Goal: Task Accomplishment & Management: Manage account settings

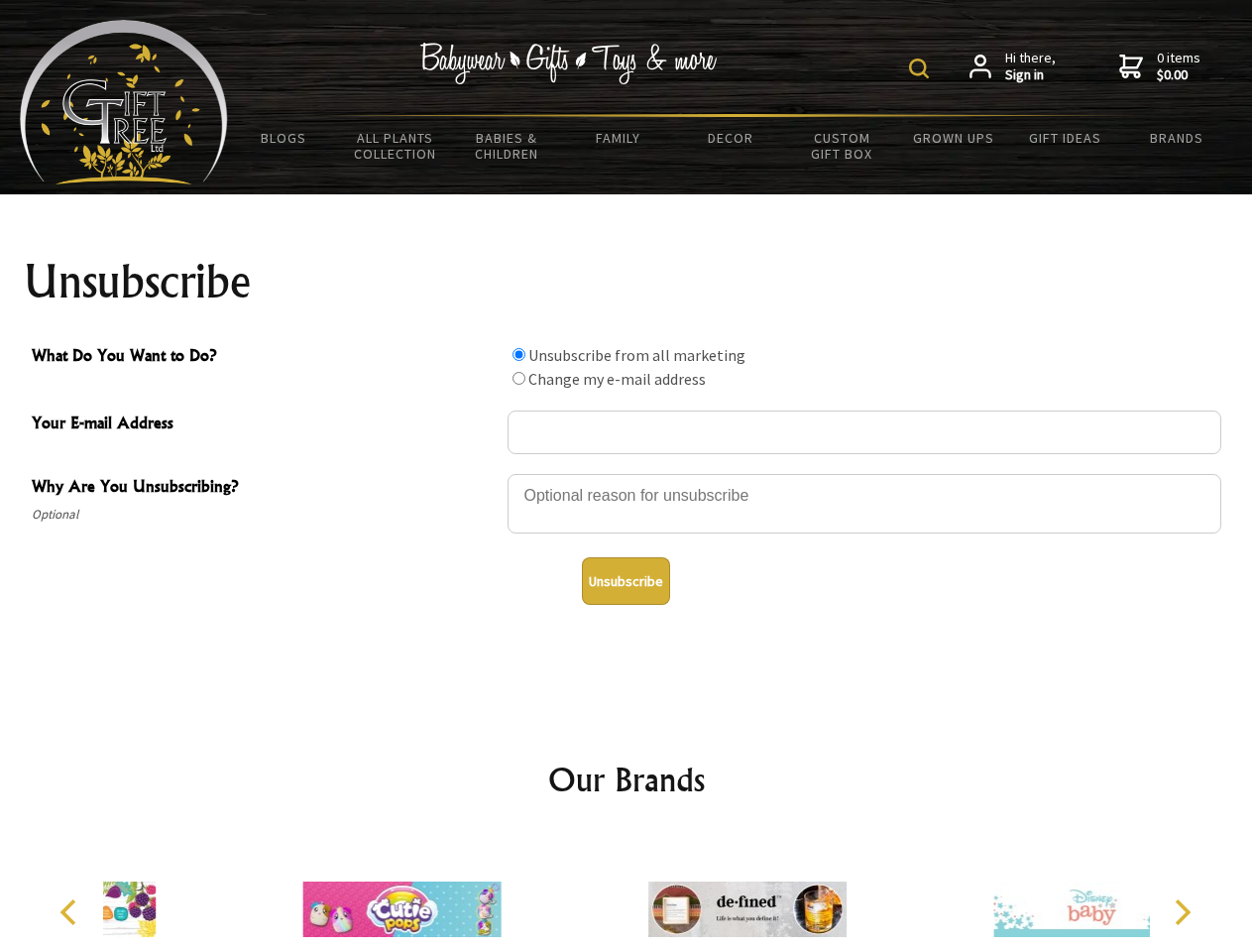
click at [922, 69] on img at bounding box center [919, 69] width 20 height 20
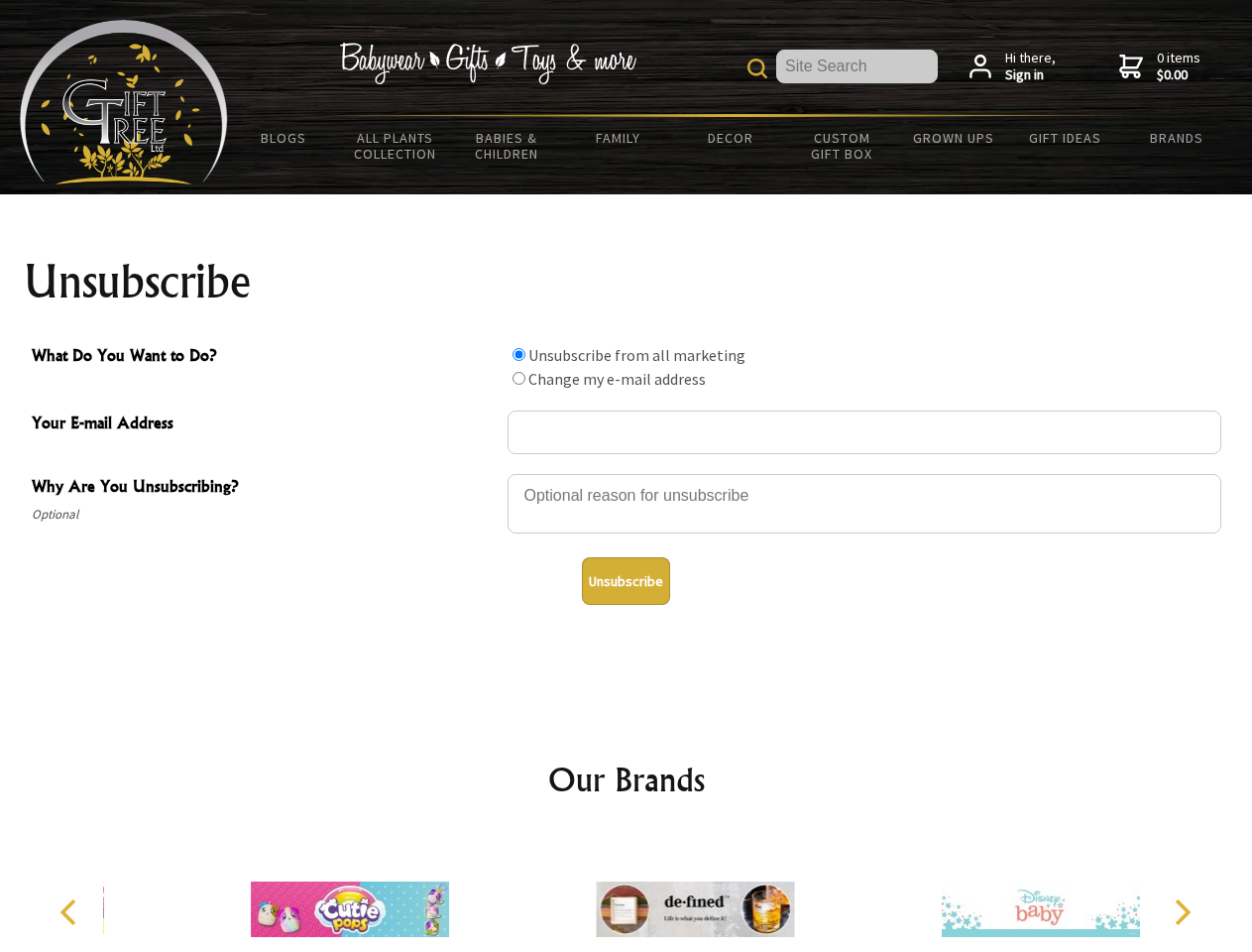
click at [627, 473] on div at bounding box center [864, 506] width 714 height 70
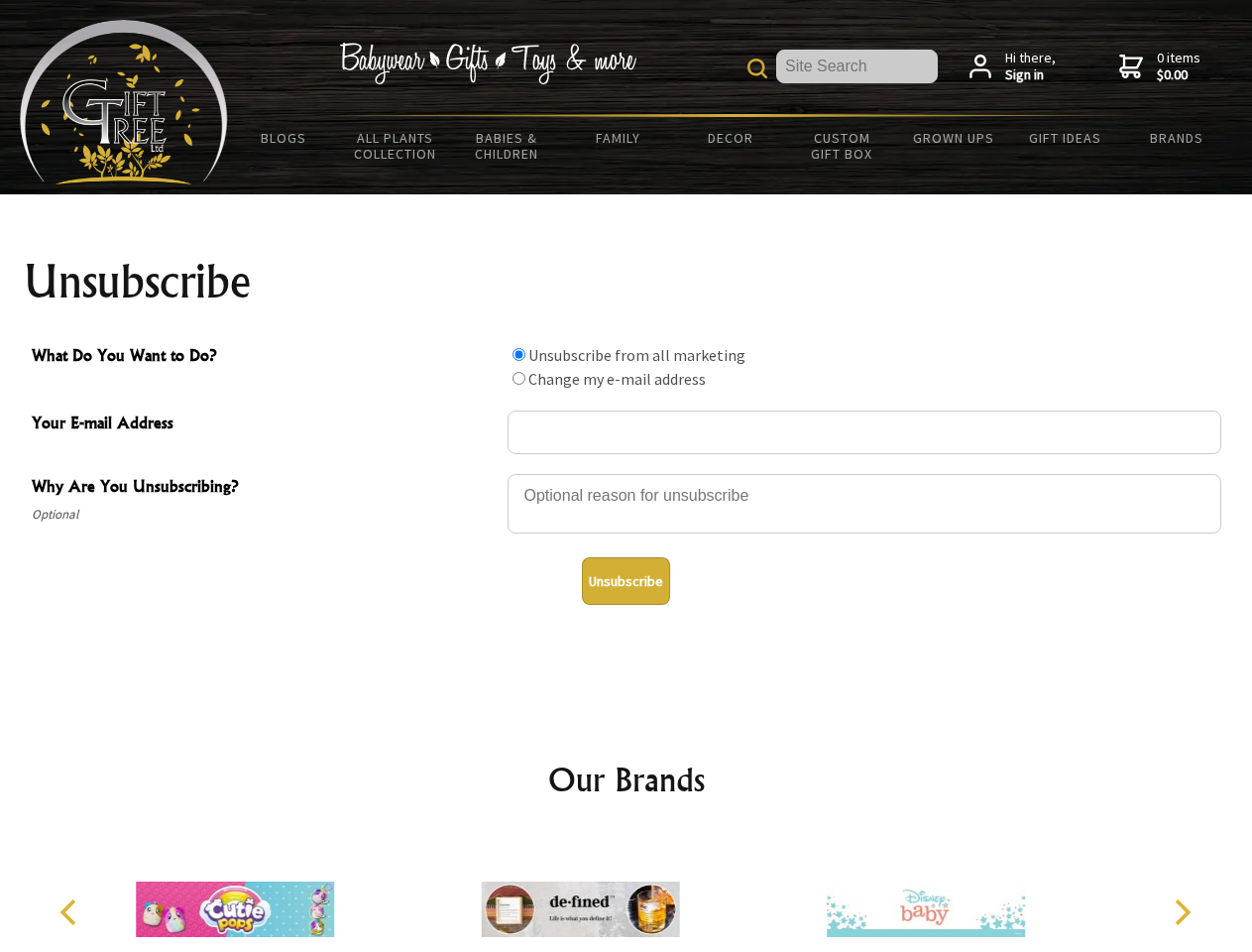
click at [518, 354] on input "What Do You Want to Do?" at bounding box center [518, 354] width 13 height 13
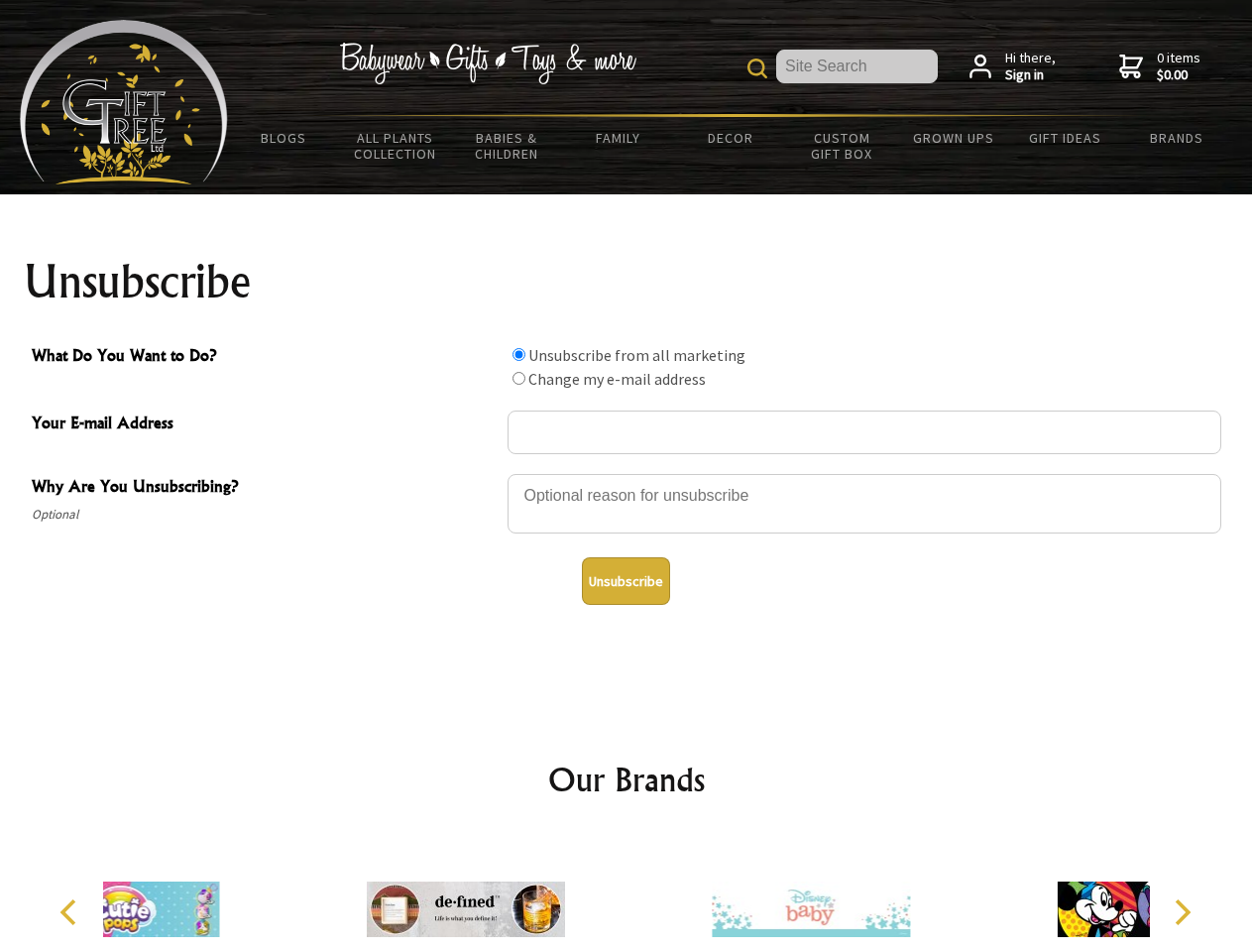
click at [518, 378] on input "What Do You Want to Do?" at bounding box center [518, 378] width 13 height 13
radio input "true"
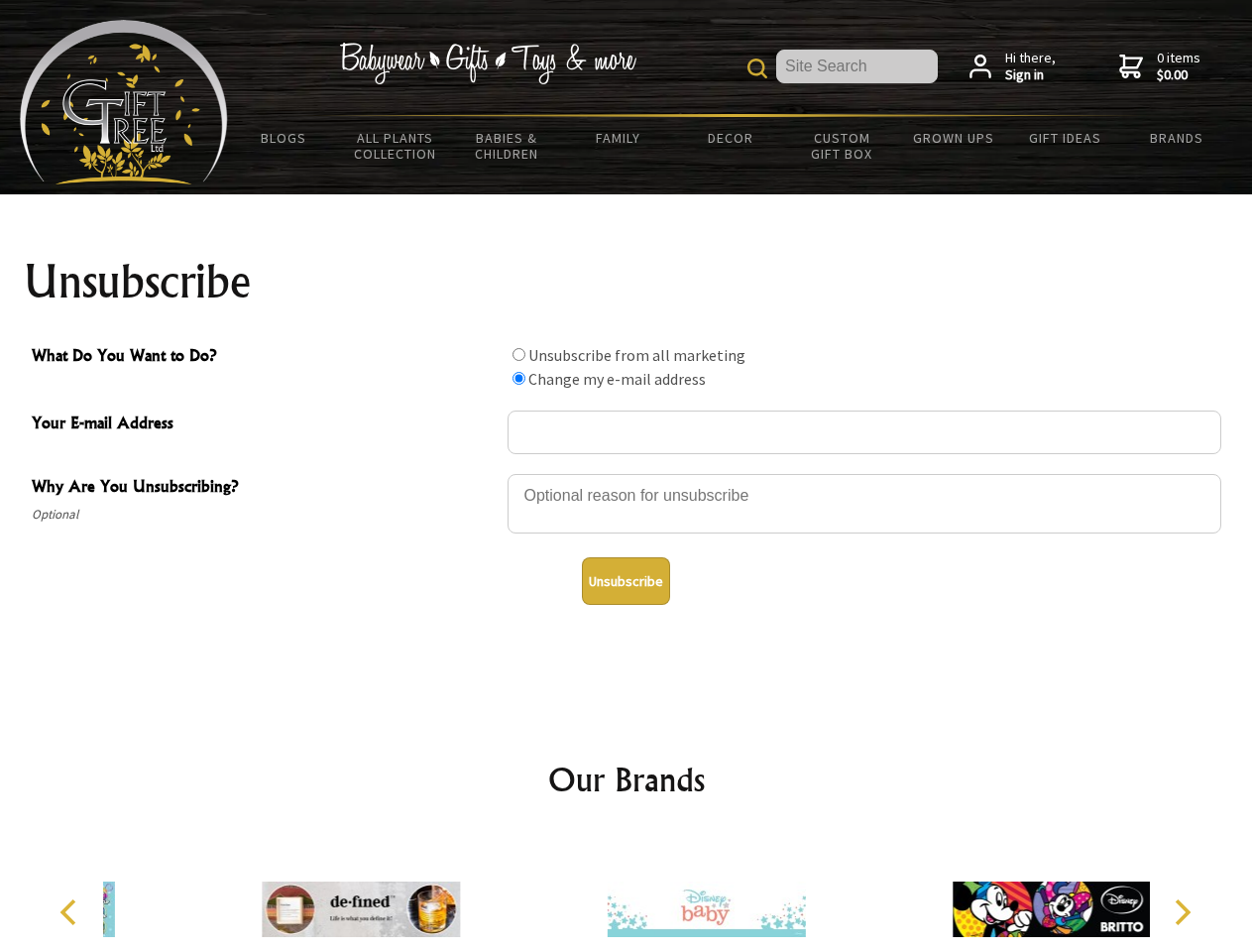
click at [626, 581] on button "Unsubscribe" at bounding box center [626, 581] width 89 height 48
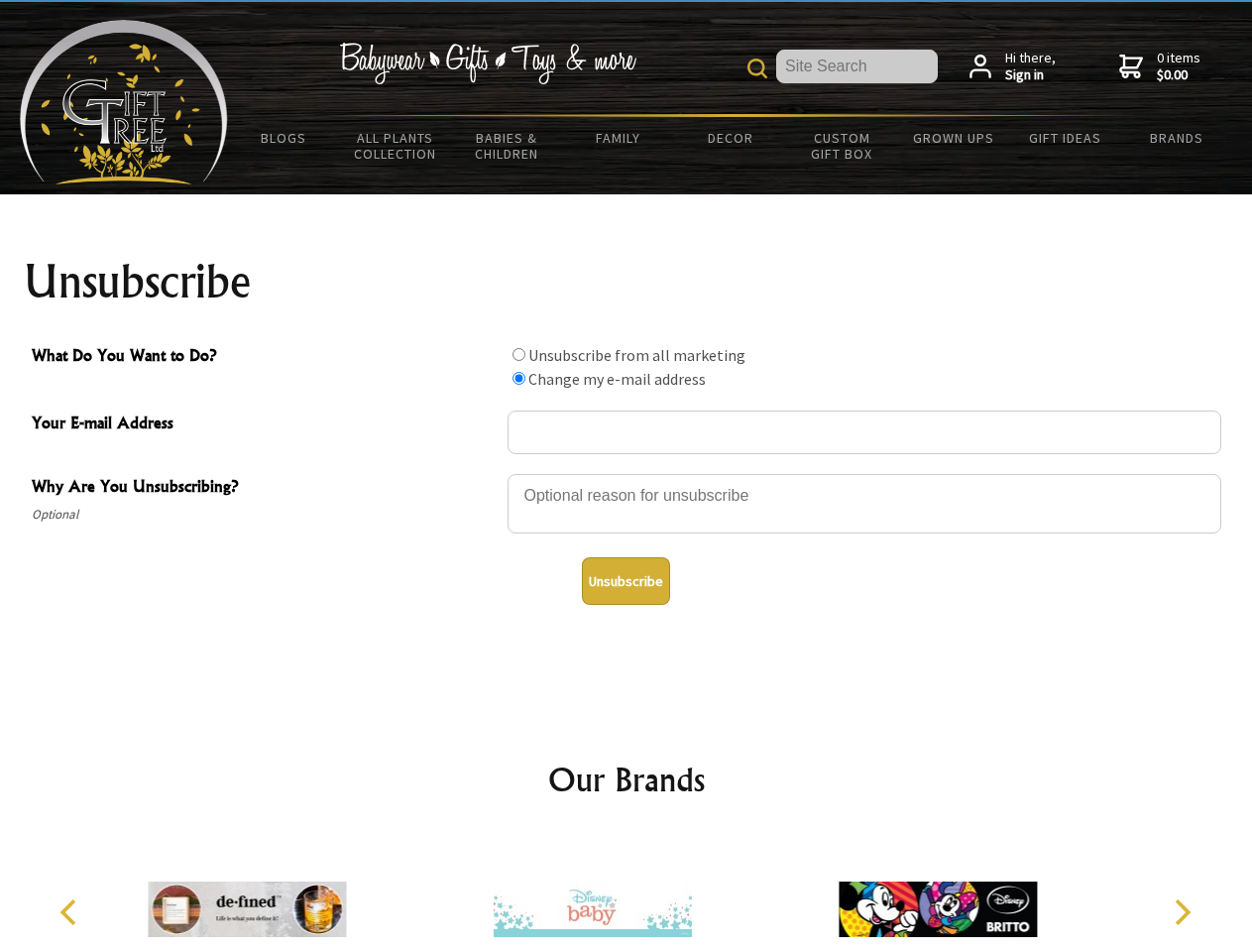
click at [627, 893] on img at bounding box center [592, 908] width 198 height 149
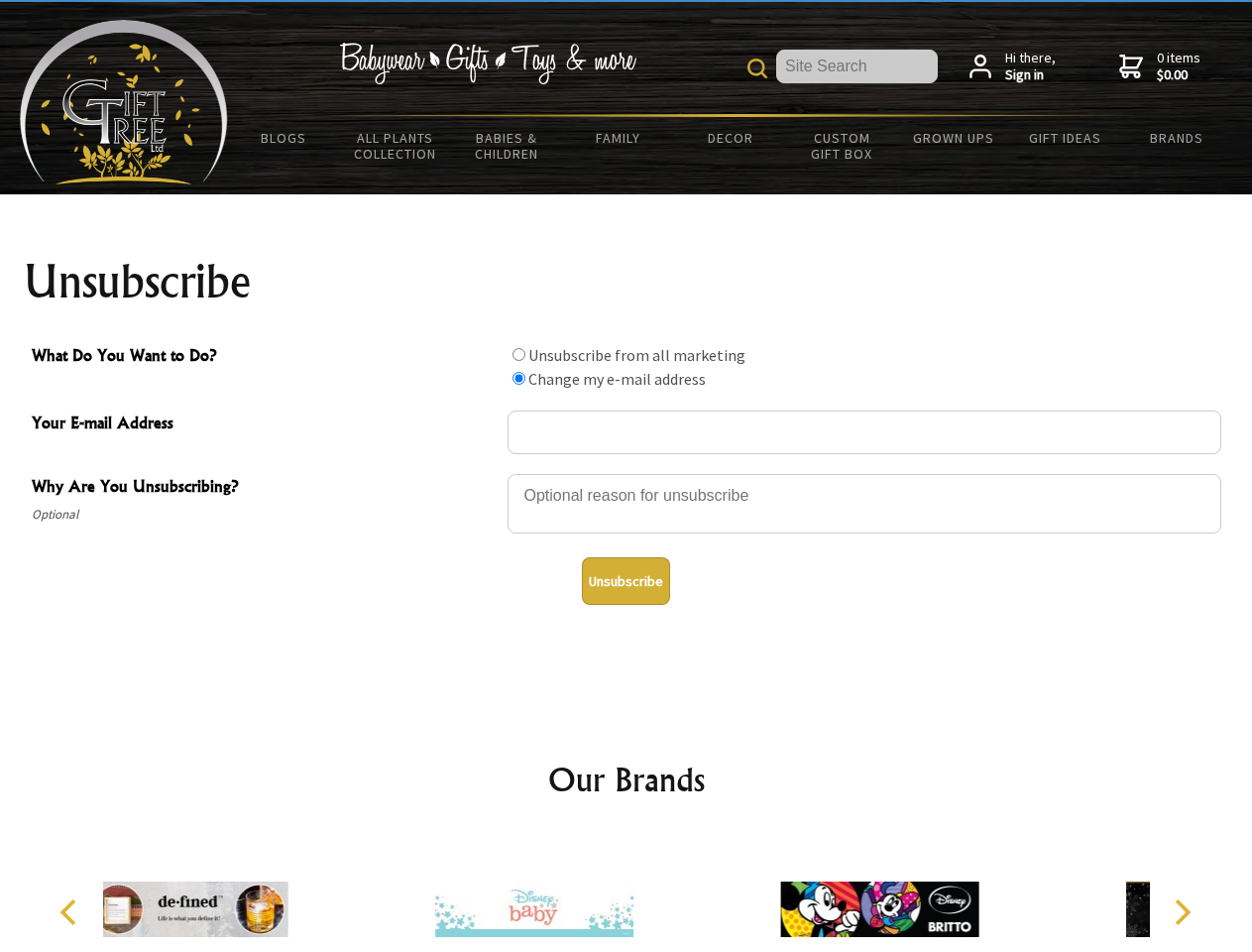
click at [72, 912] on icon "Previous" at bounding box center [71, 912] width 26 height 26
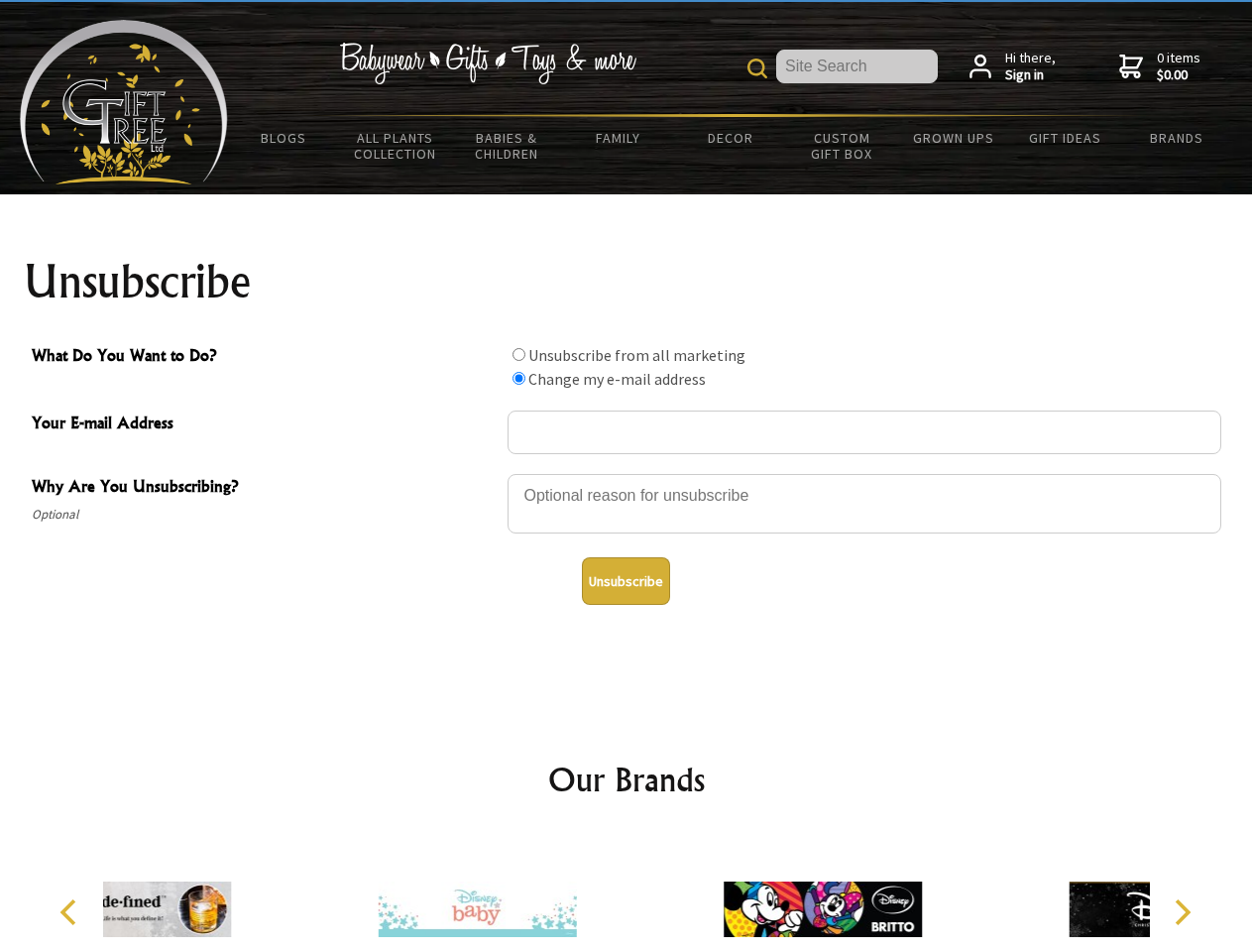
click at [1181, 912] on icon "Next" at bounding box center [1181, 912] width 26 height 26
